Goal: Information Seeking & Learning: Learn about a topic

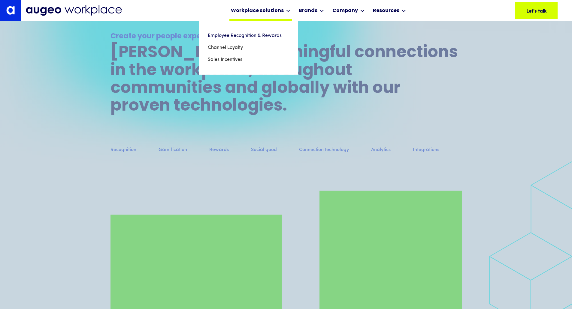
scroll to position [550, 0]
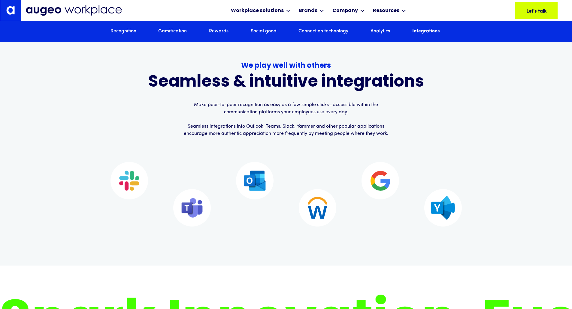
click at [319, 205] on img at bounding box center [318, 208] width 20 height 22
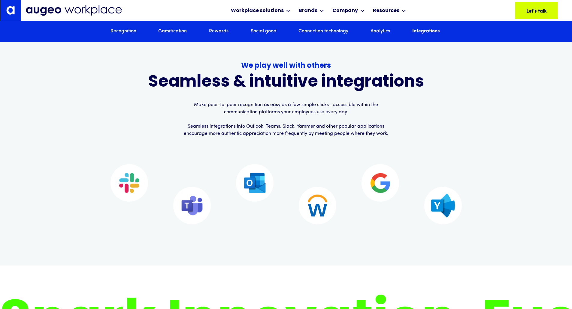
scroll to position [3784, 0]
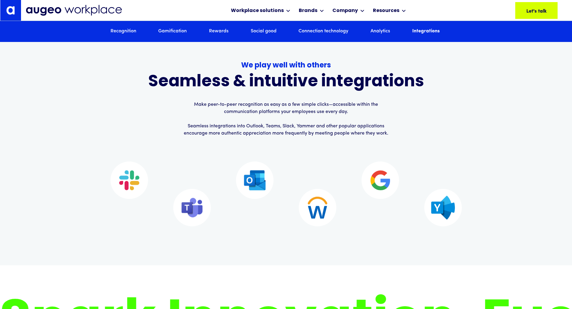
click at [249, 126] on p "Make peer-to-peer recognition as easy as a few simple clicks—accessible within …" at bounding box center [286, 119] width 206 height 36
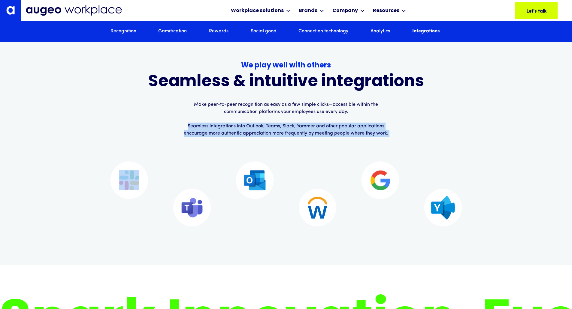
click at [249, 126] on p "Make peer-to-peer recognition as easy as a few simple clicks—accessible within …" at bounding box center [286, 119] width 206 height 36
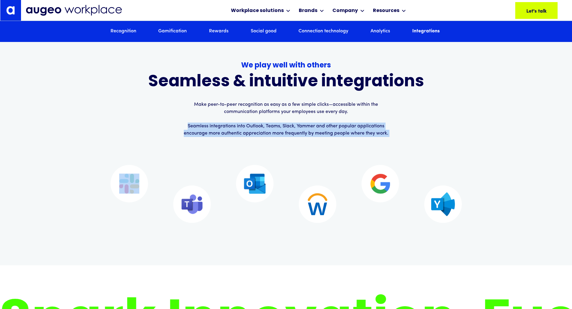
click at [249, 126] on p "Make peer-to-peer recognition as easy as a few simple clicks—accessible within …" at bounding box center [286, 119] width 206 height 36
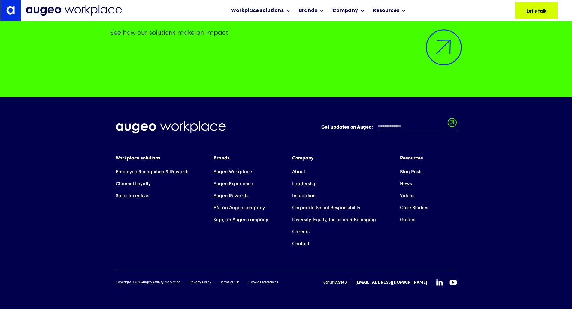
scroll to position [4407, 0]
click at [235, 207] on link "BN, an Augeo company" at bounding box center [238, 208] width 51 height 12
click at [234, 220] on link "Kigo, an Augeo company" at bounding box center [240, 220] width 55 height 12
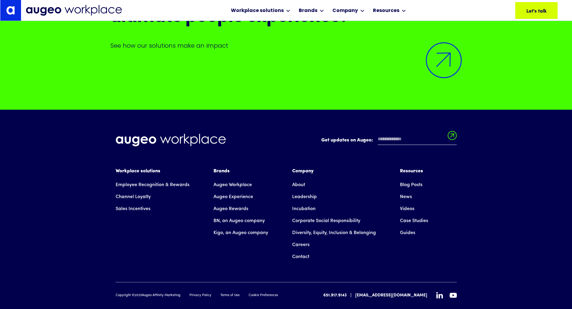
scroll to position [4393, 0]
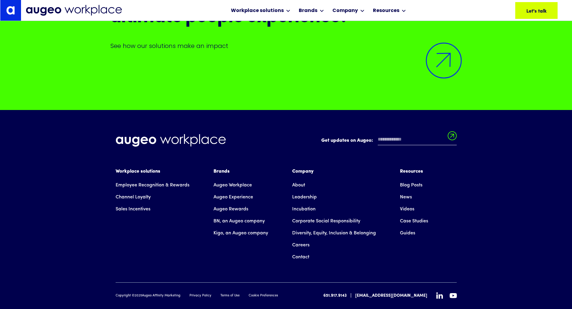
click at [406, 229] on link "Guides" at bounding box center [407, 233] width 15 height 12
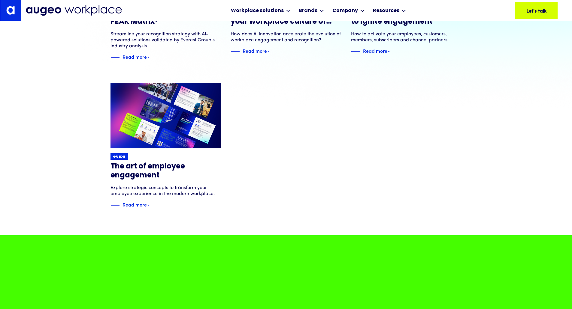
scroll to position [184, 0]
